Goal: Transaction & Acquisition: Subscribe to service/newsletter

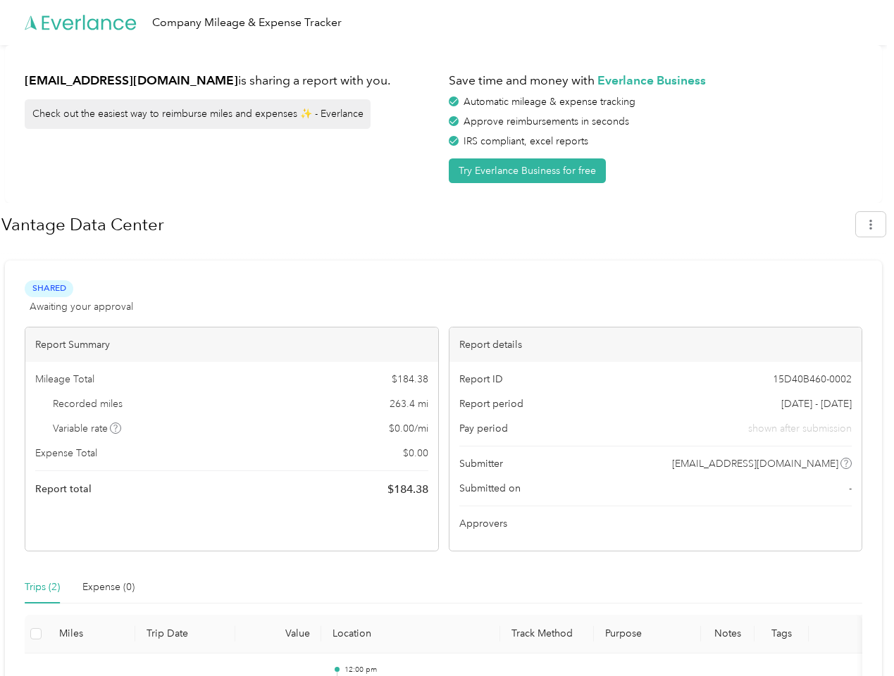
click at [449, 338] on div "Report details" at bounding box center [655, 345] width 413 height 35
click at [447, 23] on div "Company Mileage & Expense Tracker" at bounding box center [443, 22] width 887 height 45
click at [530, 170] on button "Try Everlance Business for free" at bounding box center [527, 170] width 157 height 25
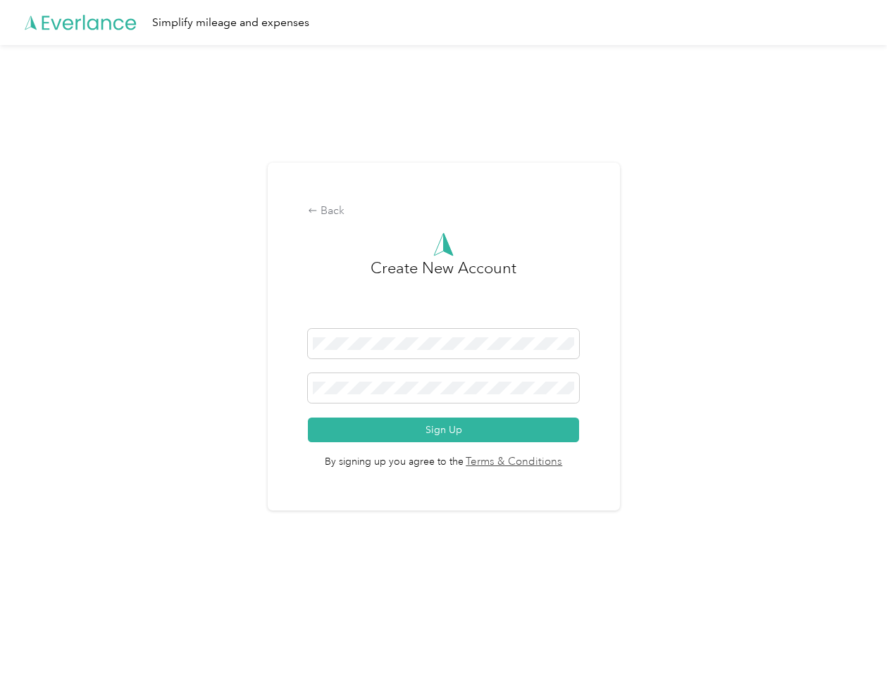
click at [428, 225] on div "Back Create New Account Sign Up By signing up you agree to the Terms & Conditio…" at bounding box center [444, 337] width 352 height 349
click at [878, 224] on div "Back Create New Account Sign Up By signing up you agree to the Terms & Conditio…" at bounding box center [443, 342] width 887 height 595
click at [116, 428] on div "Back Create New Account Sign Up By signing up you agree to the Terms & Conditio…" at bounding box center [443, 342] width 887 height 595
click at [555, 463] on link "Terms & Conditions" at bounding box center [512, 462] width 99 height 16
click at [42, 587] on div "Back Create New Account Sign Up By signing up you agree to the Terms & Conditio…" at bounding box center [443, 342] width 887 height 595
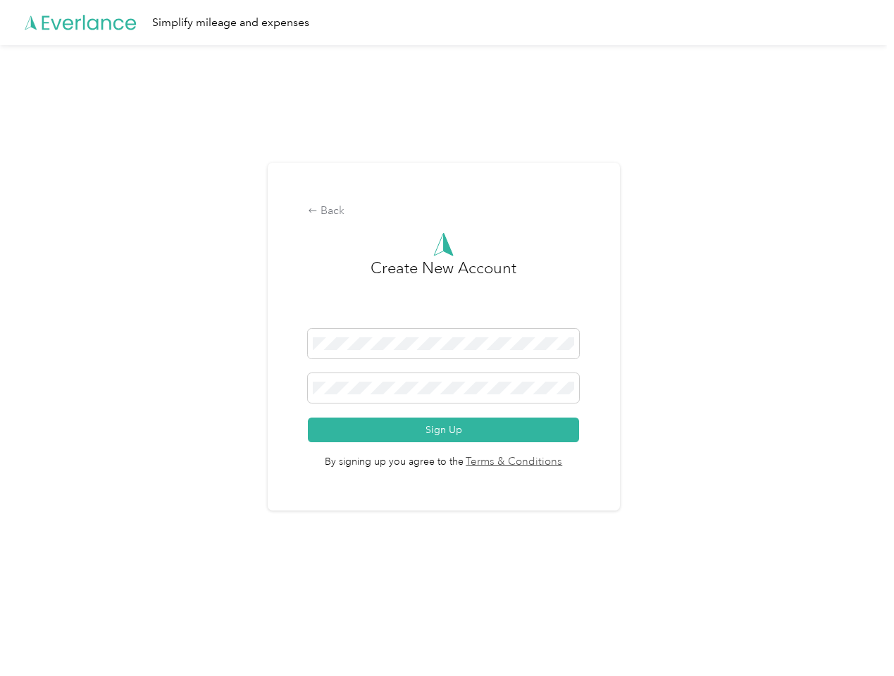
click at [108, 587] on div "Back Create New Account Sign Up By signing up you agree to the Terms & Conditio…" at bounding box center [443, 342] width 887 height 595
click at [36, 634] on div "Back Create New Account Sign Up By signing up you agree to the Terms & Conditio…" at bounding box center [443, 342] width 887 height 595
